Goal: Information Seeking & Learning: Learn about a topic

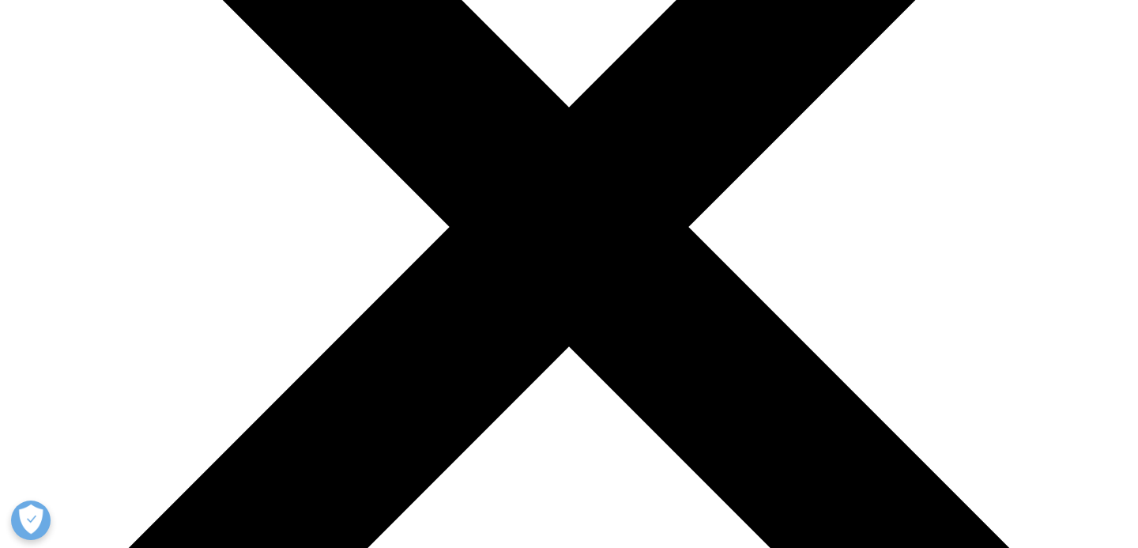
scroll to position [361, 0]
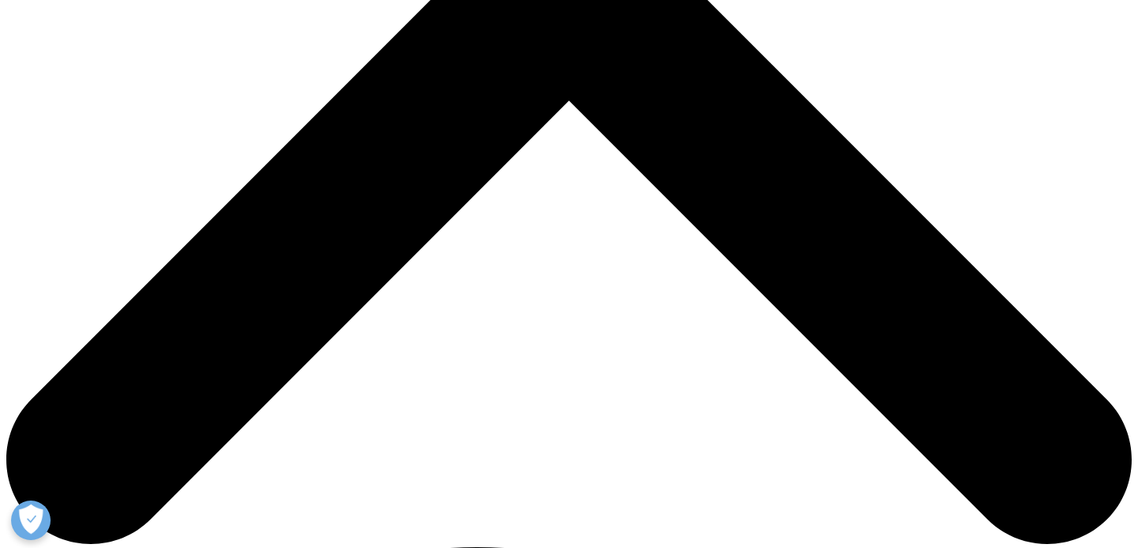
scroll to position [625, 0]
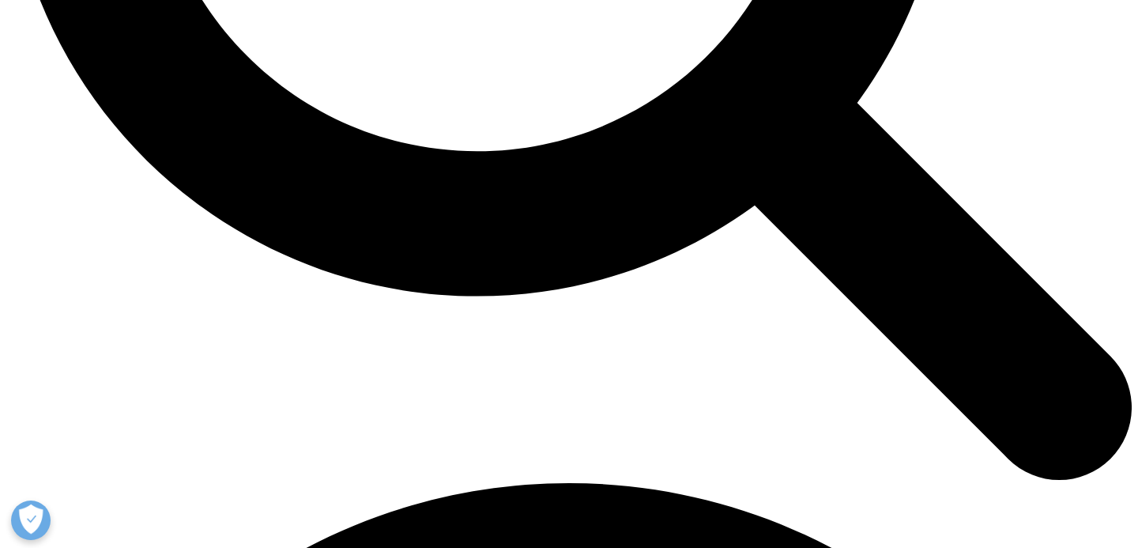
scroll to position [1901, 0]
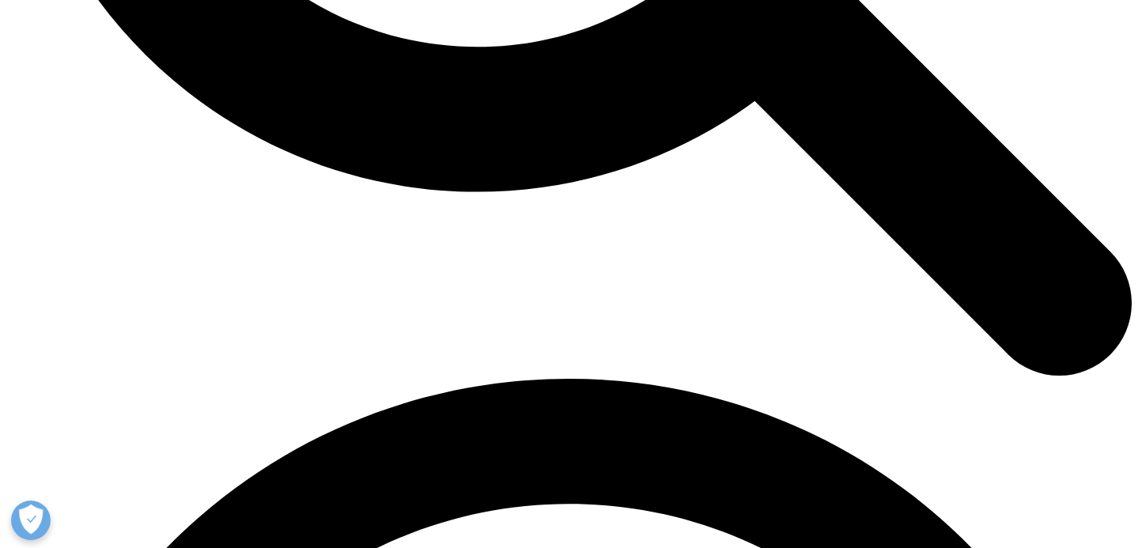
drag, startPoint x: 409, startPoint y: 316, endPoint x: 519, endPoint y: 322, distance: 110.8
